Goal: Task Accomplishment & Management: Manage account settings

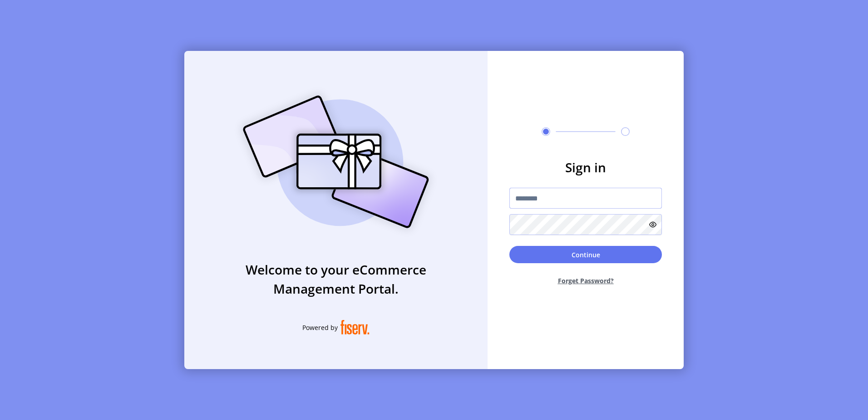
click at [563, 196] on input "text" at bounding box center [586, 198] width 153 height 21
paste input "**********"
type input "**********"
click at [599, 254] on button "Continue" at bounding box center [586, 254] width 153 height 17
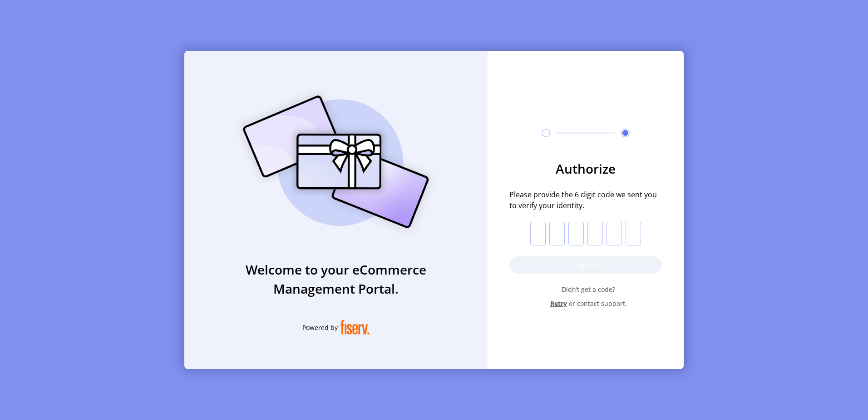
click at [534, 238] on input "text" at bounding box center [537, 234] width 15 height 24
paste input "*"
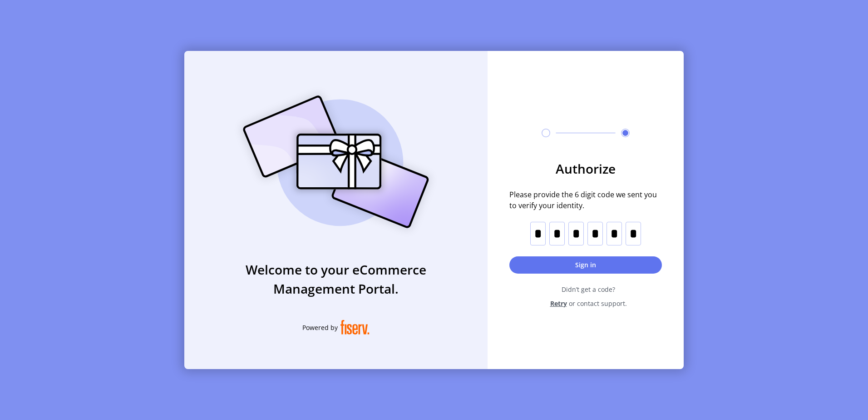
type input "*"
click at [573, 266] on button "Sign in" at bounding box center [586, 264] width 153 height 17
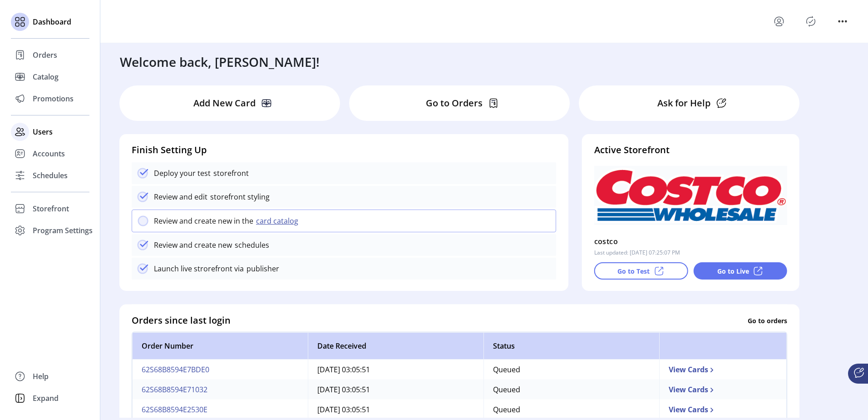
click at [46, 132] on span "Users" at bounding box center [43, 131] width 20 height 11
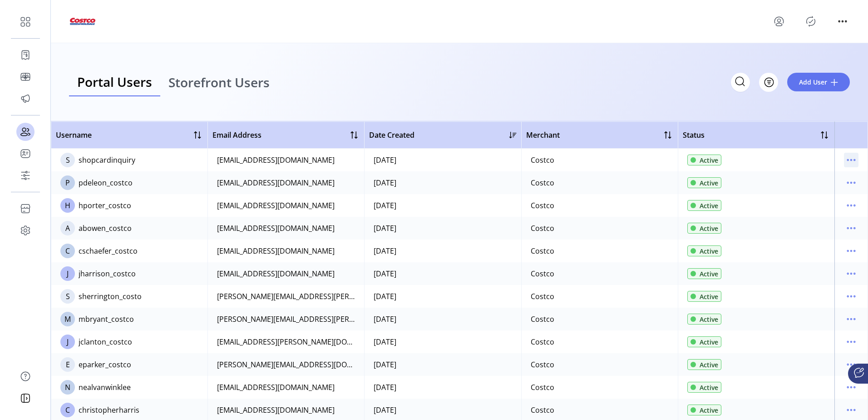
click at [850, 162] on icon "menu" at bounding box center [851, 160] width 15 height 15
click at [806, 188] on span "View Details" at bounding box center [808, 191] width 75 height 7
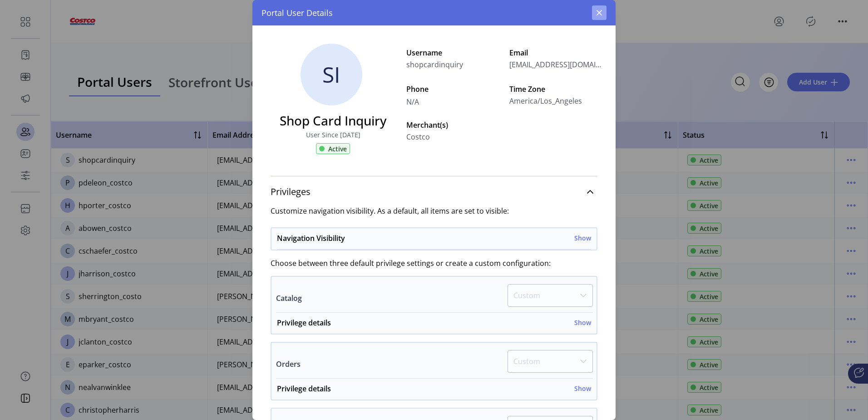
click at [603, 15] on icon "button" at bounding box center [599, 12] width 7 height 7
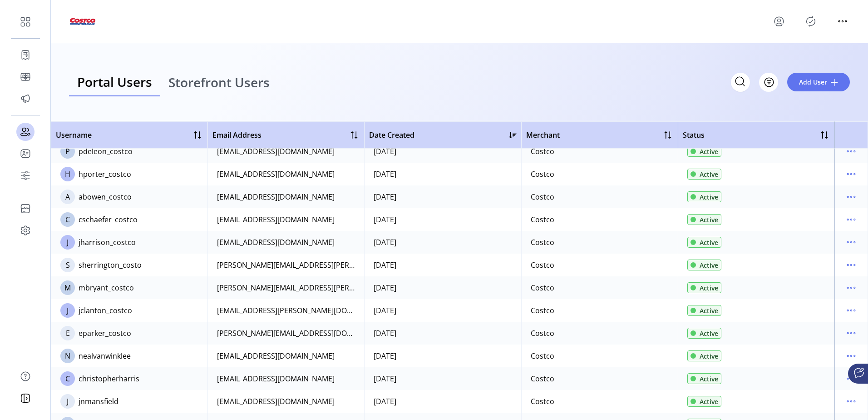
scroll to position [45, 0]
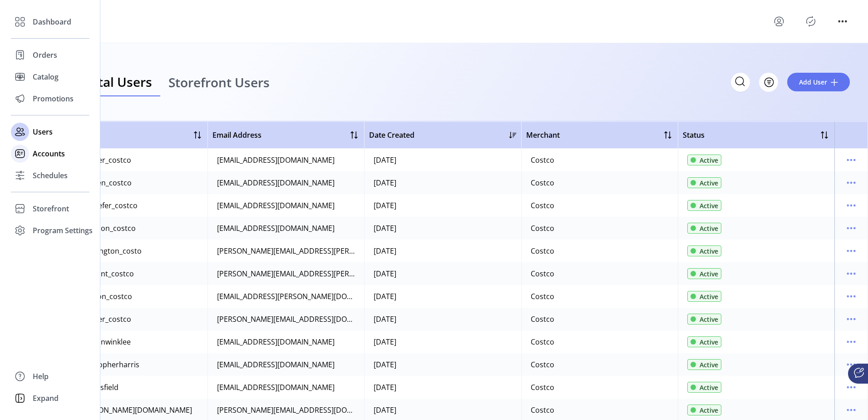
click at [45, 154] on span "Accounts" at bounding box center [49, 153] width 32 height 11
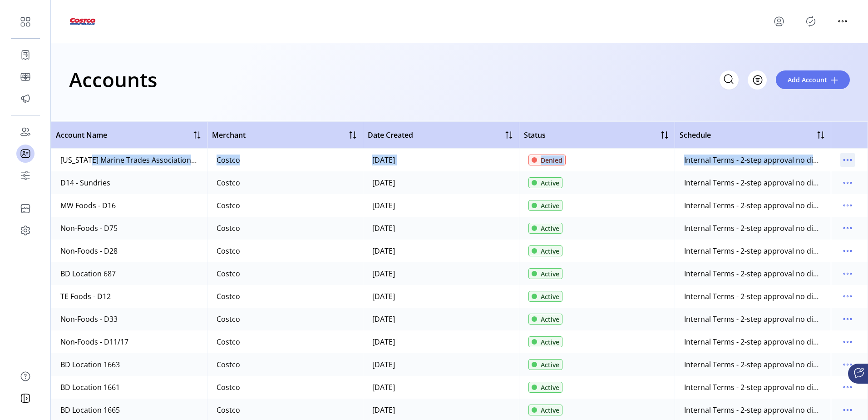
drag, startPoint x: 91, startPoint y: 159, endPoint x: 841, endPoint y: 167, distance: 749.4
click at [841, 167] on tr "[US_STATE] Marine Trades Association - [PERSON_NAME] Costco [DATE] Denied Inter…" at bounding box center [459, 160] width 817 height 23
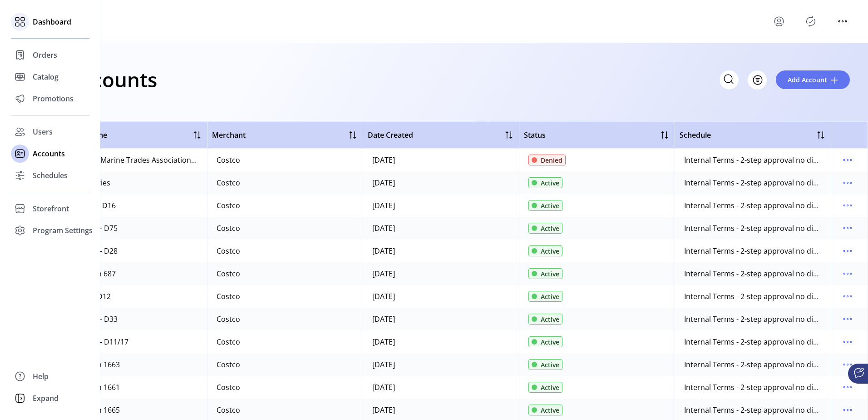
click at [58, 20] on span "Dashboard" at bounding box center [52, 21] width 39 height 11
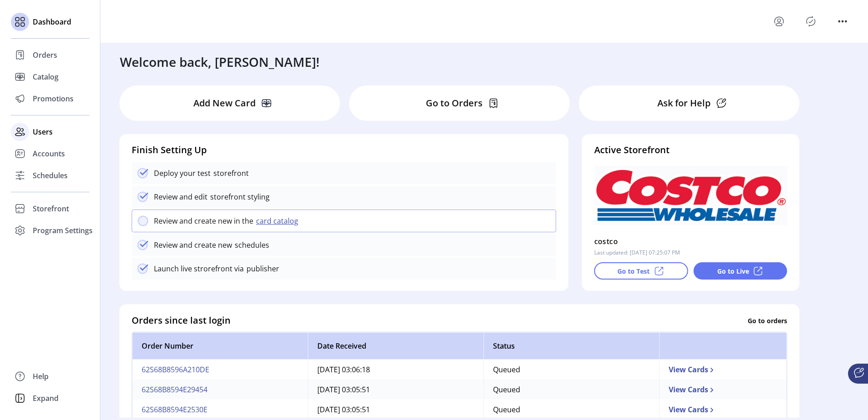
click at [45, 129] on span "Users" at bounding box center [43, 131] width 20 height 11
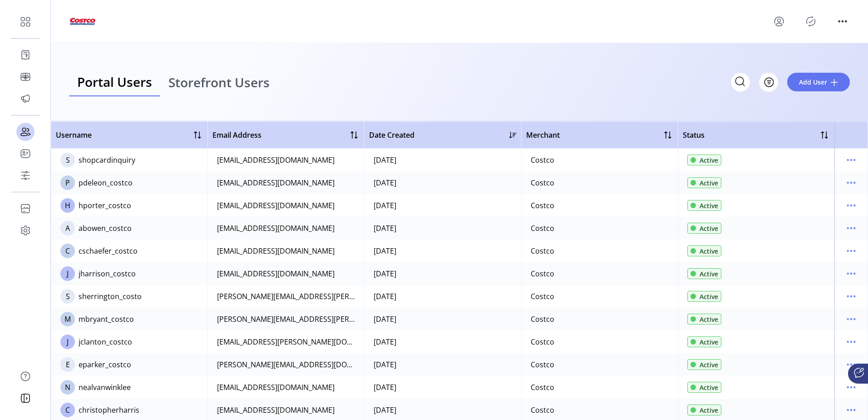
drag, startPoint x: 396, startPoint y: 271, endPoint x: 88, endPoint y: 154, distance: 328.7
click at [853, 273] on icon "menu" at bounding box center [851, 273] width 15 height 15
click at [769, 83] on span "Filter" at bounding box center [763, 82] width 15 height 10
click at [578, 85] on div "Portal Users Storefront Users Filter Add User" at bounding box center [459, 82] width 781 height 28
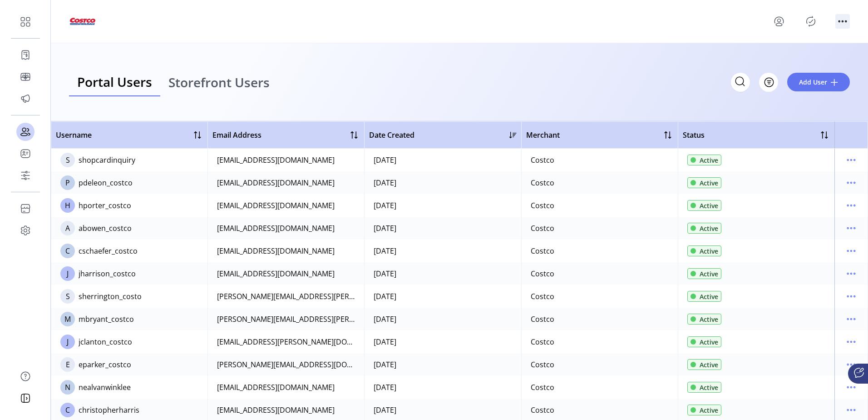
click at [848, 21] on icon "menu" at bounding box center [843, 21] width 15 height 15
click at [606, 90] on div "Portal Users Storefront Users Filter Add User" at bounding box center [459, 82] width 781 height 28
